Goal: Task Accomplishment & Management: Manage account settings

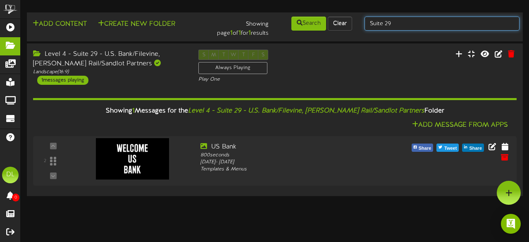
click at [403, 22] on input "Suite 29" at bounding box center [442, 24] width 155 height 14
type input "Suite 32"
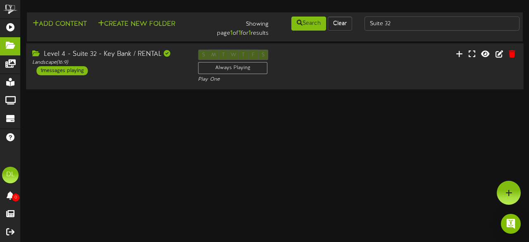
click at [179, 81] on div "Level 4 - Suite 32 - Key Bank / RENTAL Landscape ( 16:9 ) 1 messages playing S …" at bounding box center [275, 67] width 498 height 34
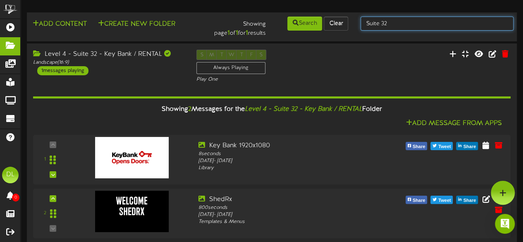
click at [394, 27] on input "Suite 32" at bounding box center [437, 24] width 153 height 14
type input "Suite 47"
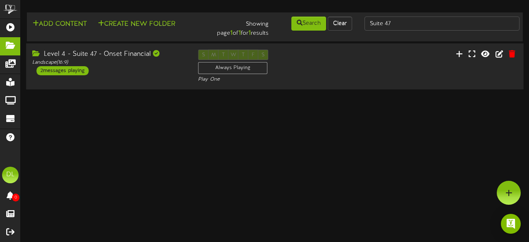
click at [126, 69] on div "Level 4 - Suite 47 - Onset Financial Landscape ( 16:9 ) 2 messages playing" at bounding box center [109, 63] width 166 height 26
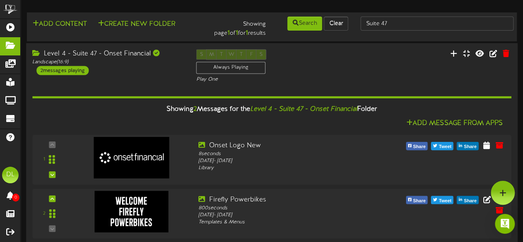
scroll to position [8, 0]
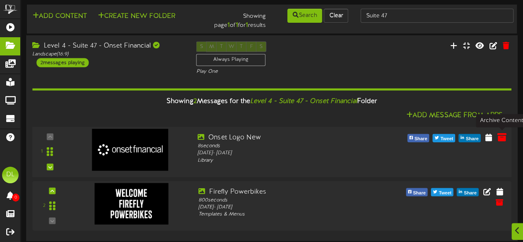
click at [501, 139] on icon at bounding box center [501, 136] width 9 height 9
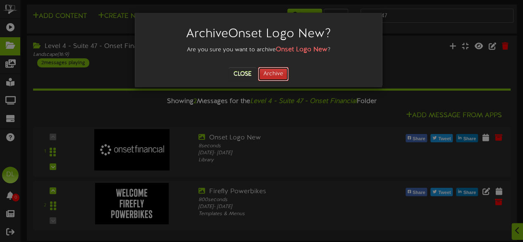
click at [275, 72] on button "Archive" at bounding box center [273, 74] width 31 height 14
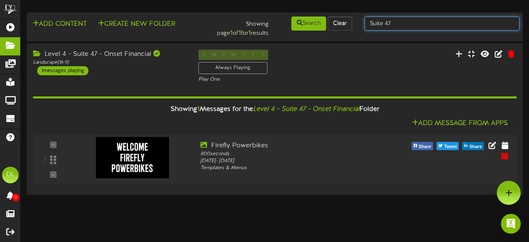
click at [406, 26] on input "Suite 47" at bounding box center [442, 24] width 155 height 14
type input "Suite 32"
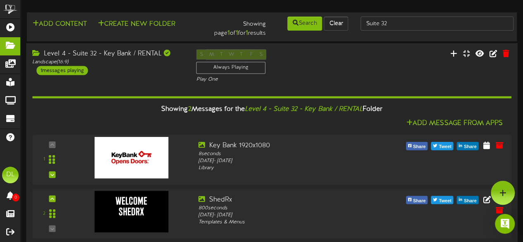
scroll to position [8, 0]
